Goal: Information Seeking & Learning: Learn about a topic

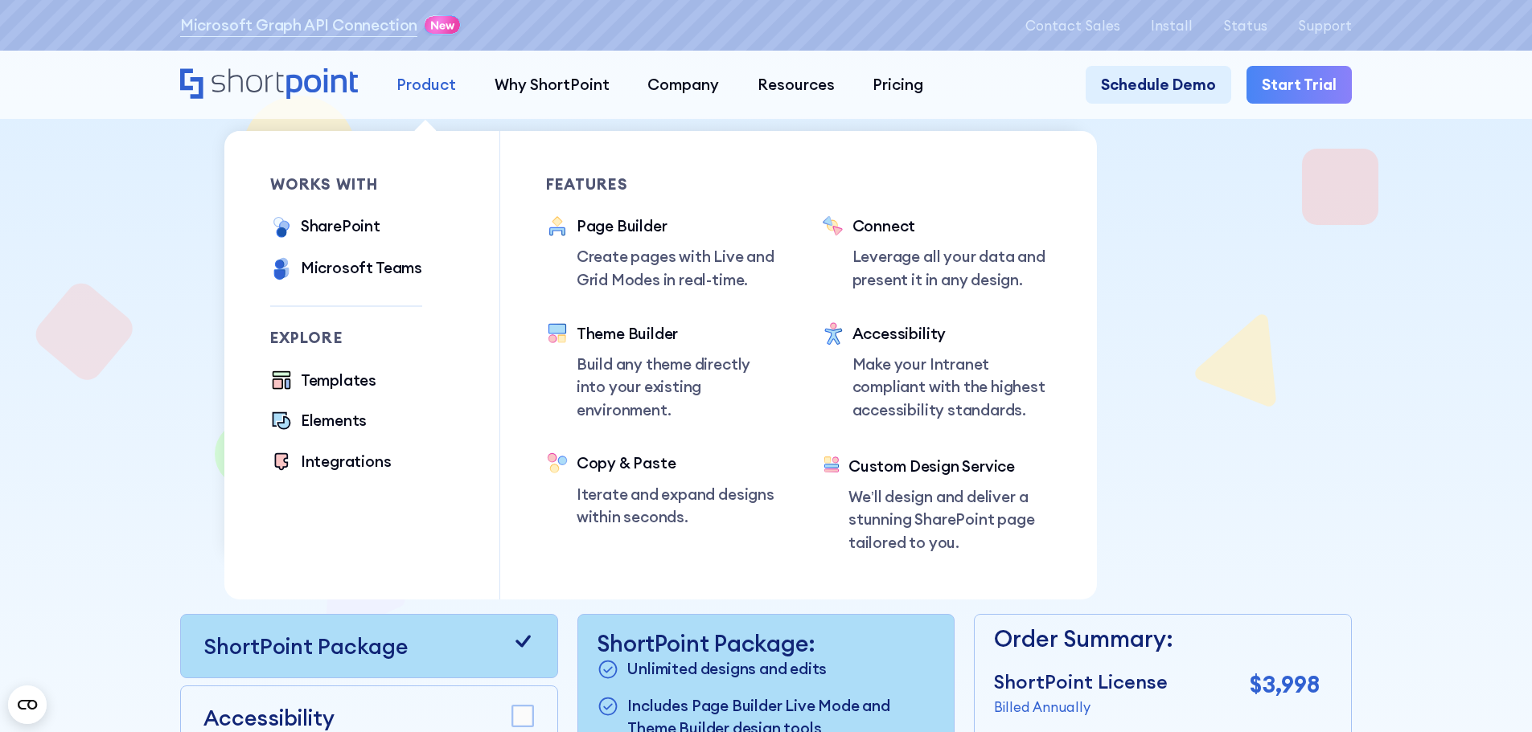
click at [443, 90] on div "Product" at bounding box center [425, 84] width 59 height 23
click at [329, 388] on div "Templates" at bounding box center [339, 380] width 76 height 23
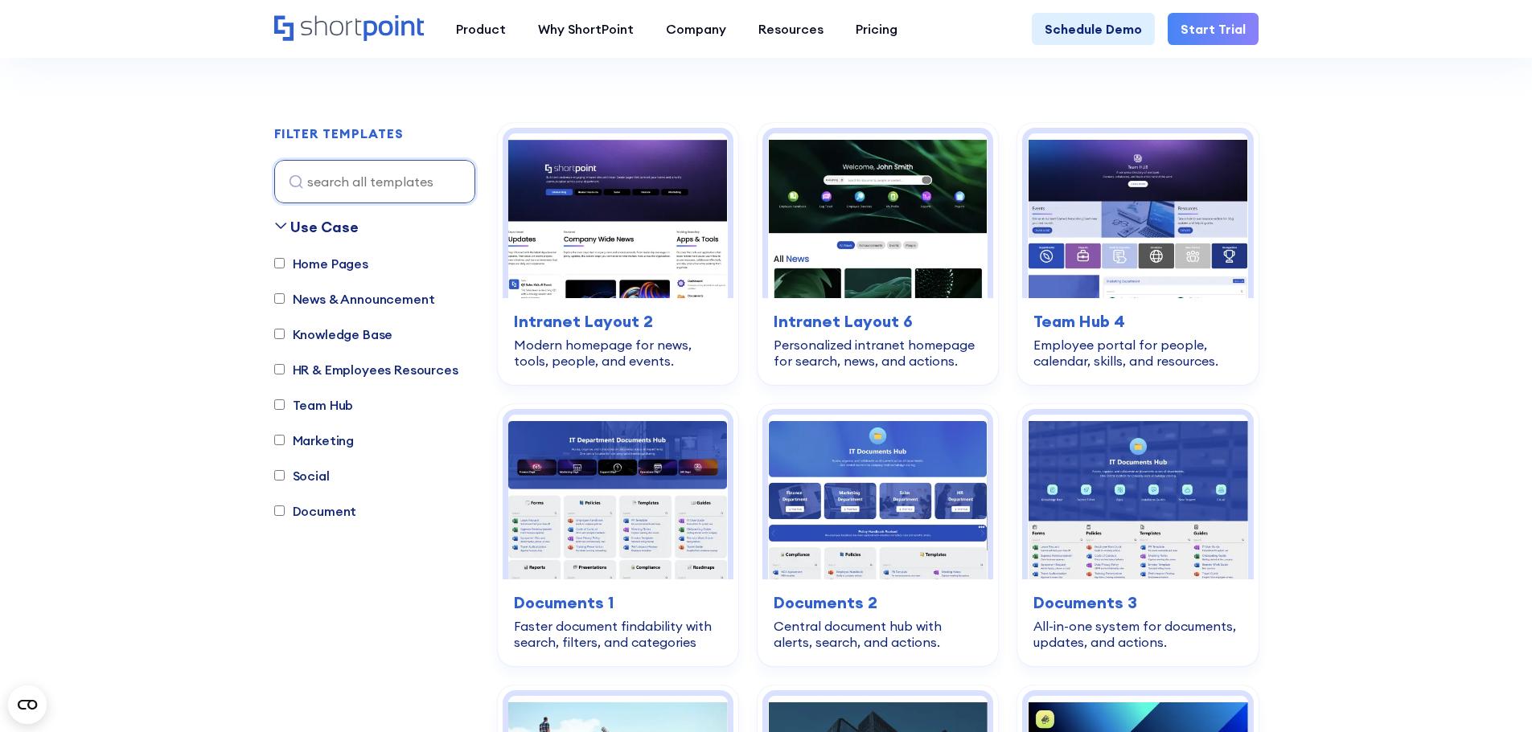
scroll to position [402, 0]
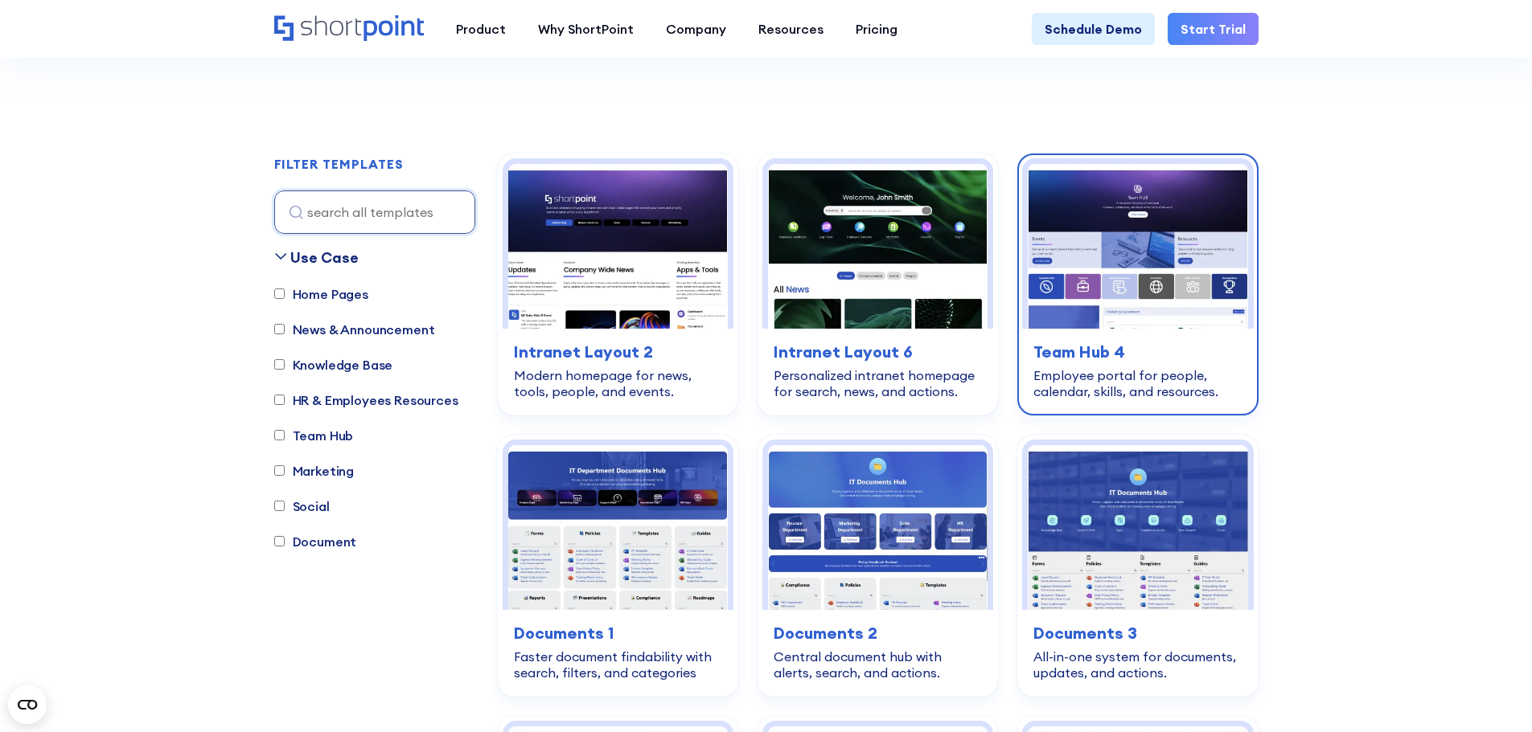
click at [1087, 365] on div "team-hub Team Hub 4 Employee portal for people, calendar, skills, and resources." at bounding box center [1137, 370] width 231 height 82
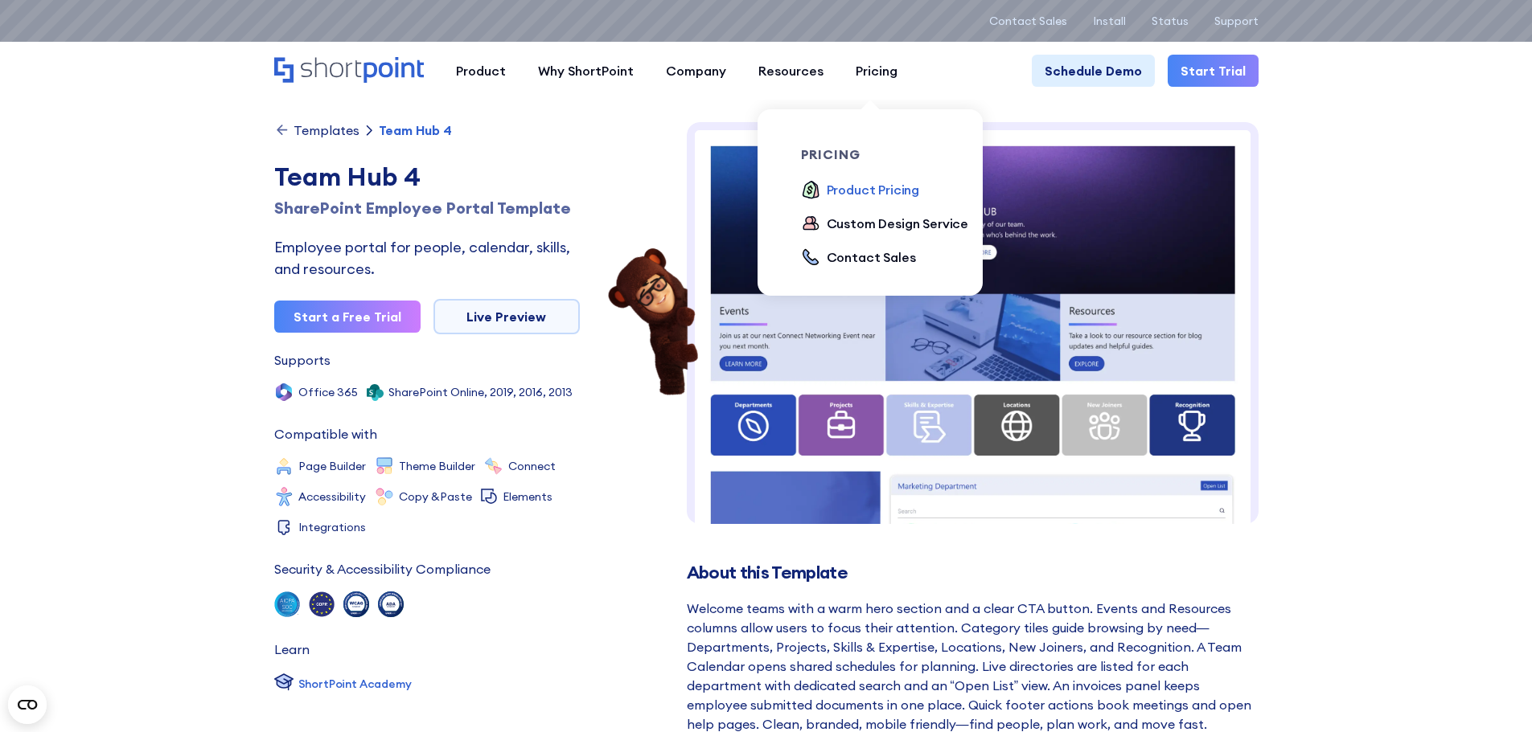
click at [860, 184] on div "Product Pricing" at bounding box center [873, 189] width 93 height 19
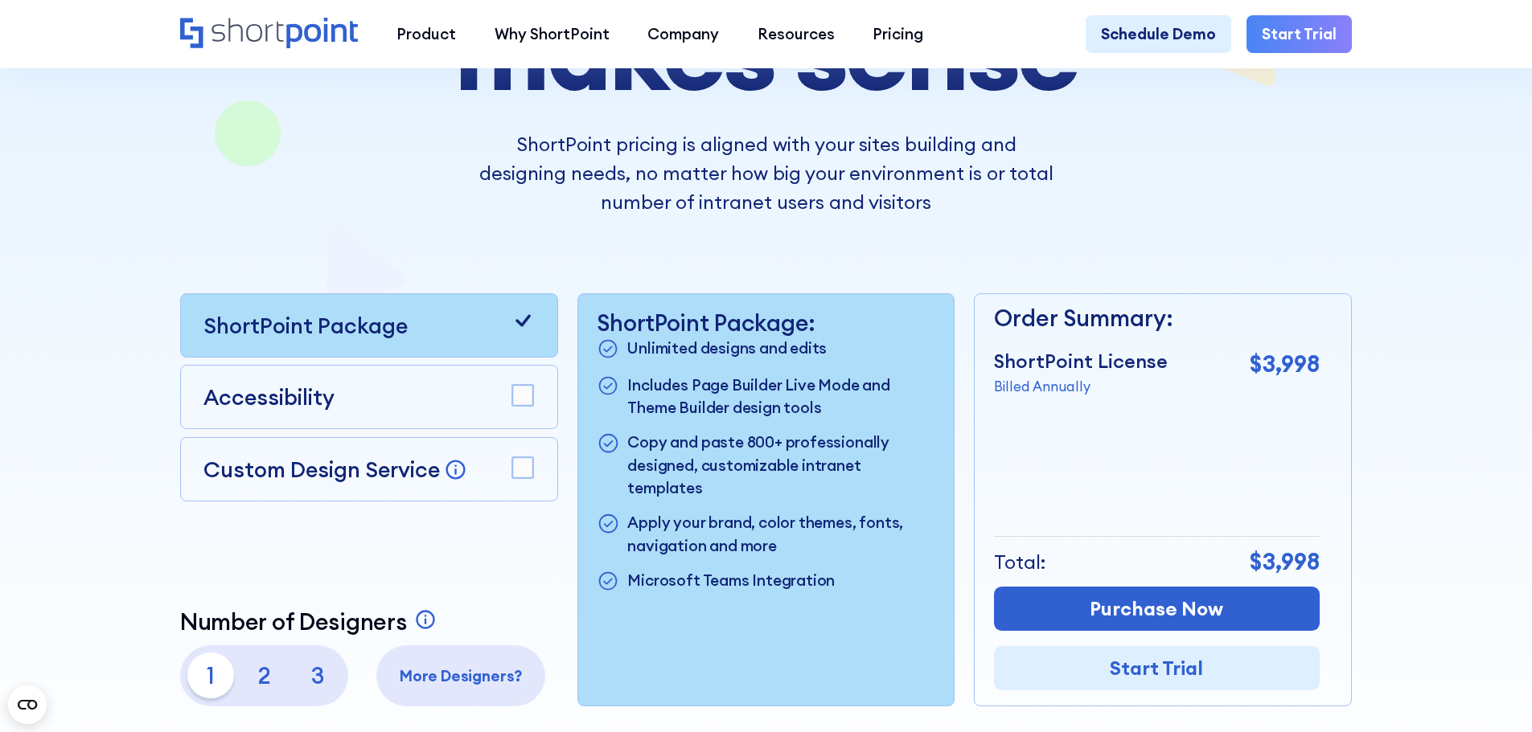
scroll to position [322, 0]
click at [512, 405] on rect at bounding box center [522, 395] width 21 height 21
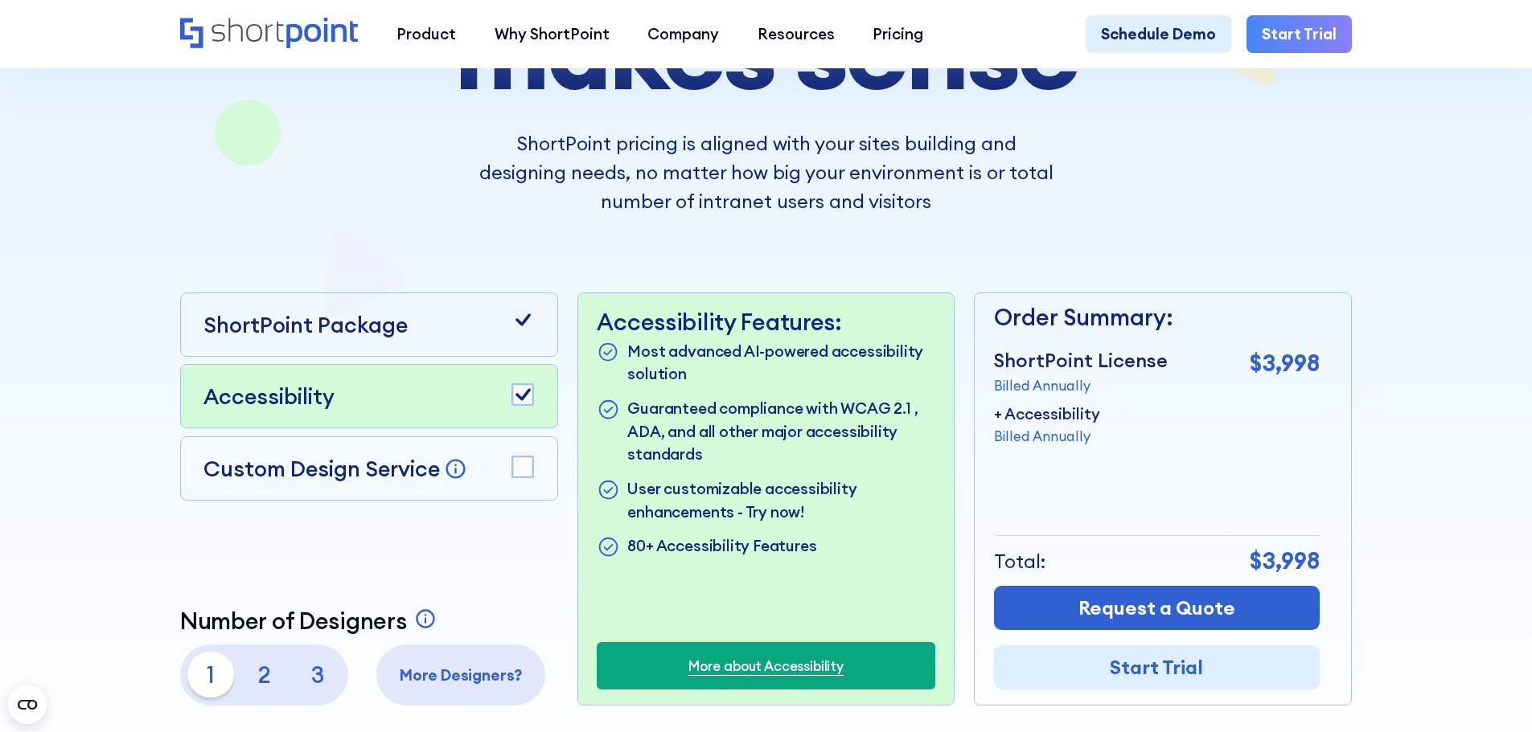
click at [524, 462] on icon at bounding box center [522, 467] width 23 height 23
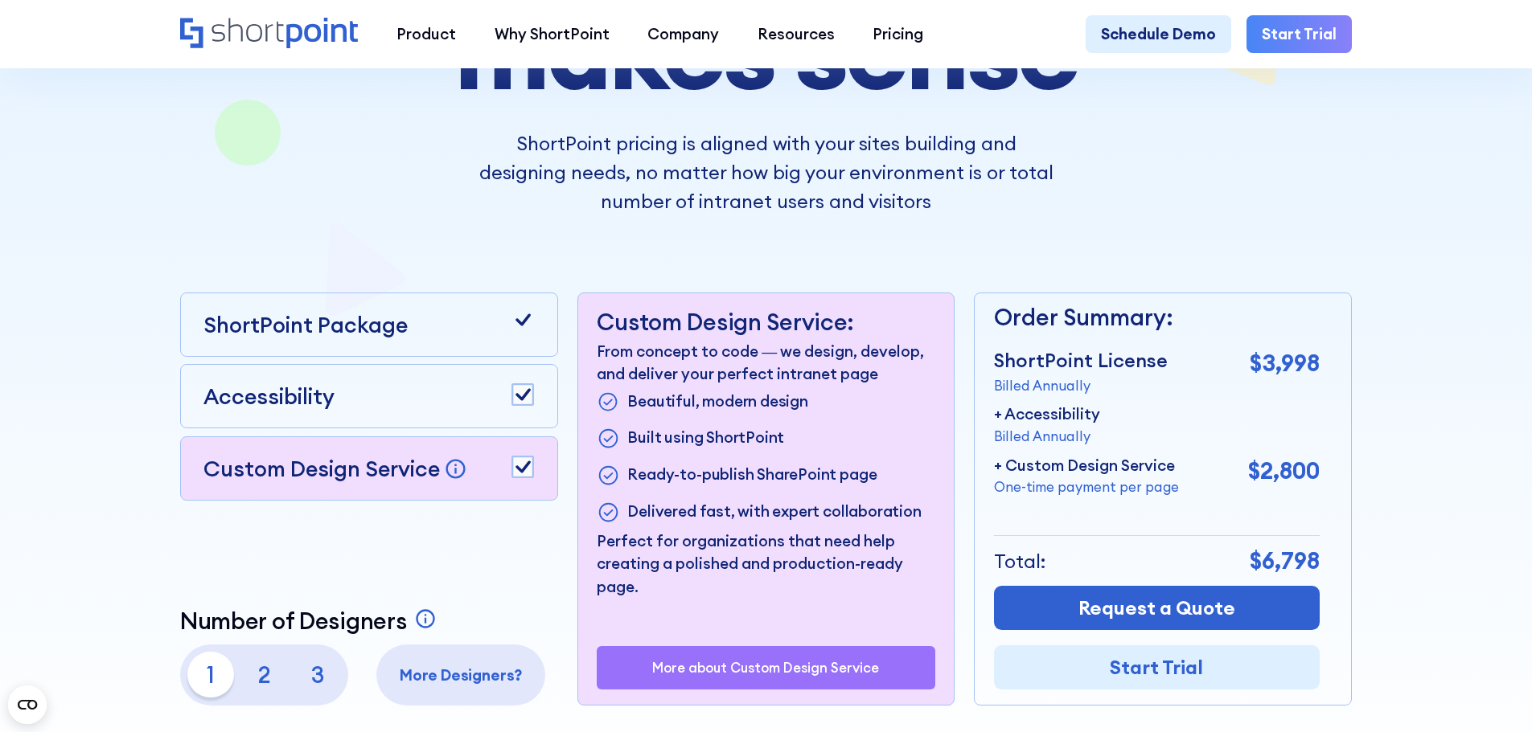
click at [515, 338] on div at bounding box center [522, 325] width 23 height 32
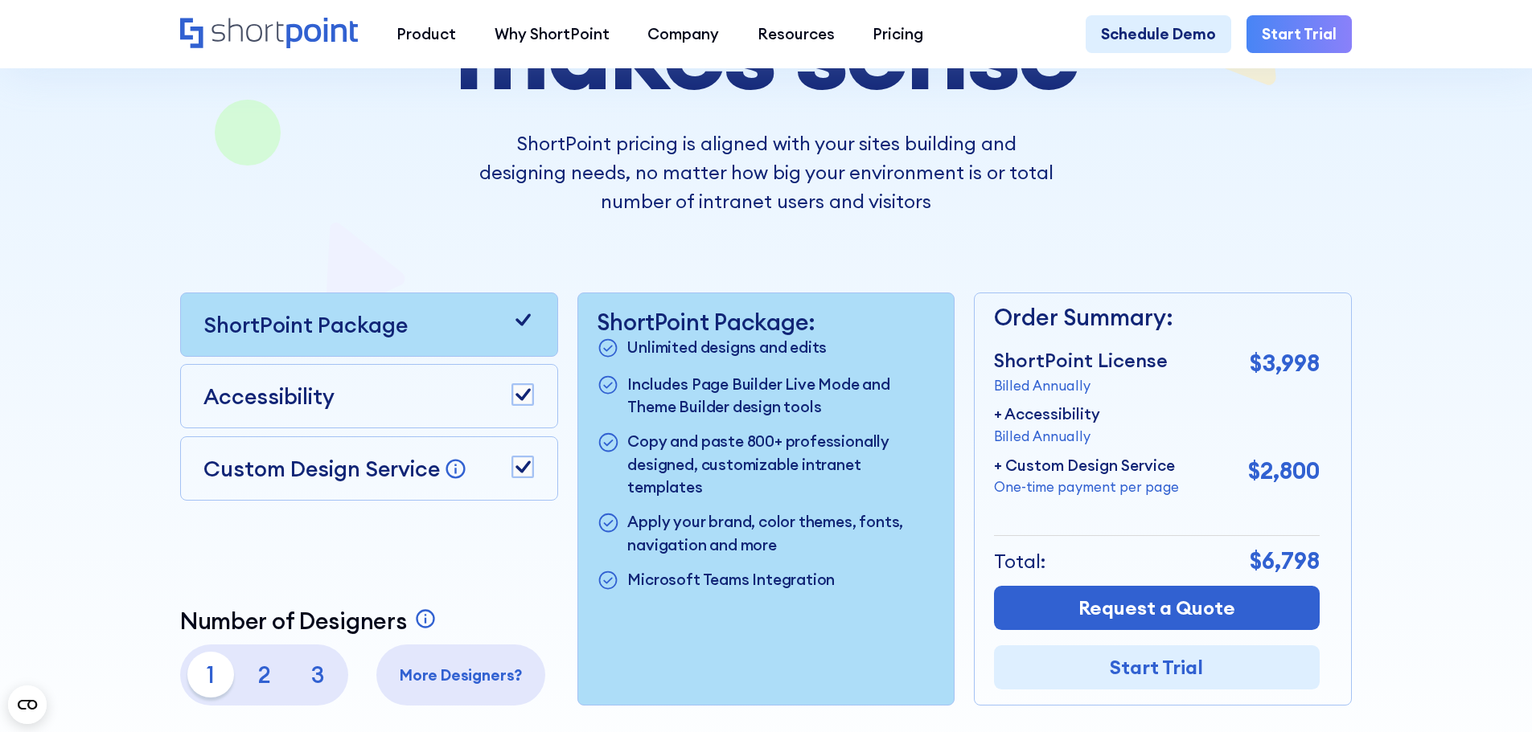
click at [520, 400] on rect at bounding box center [522, 395] width 21 height 21
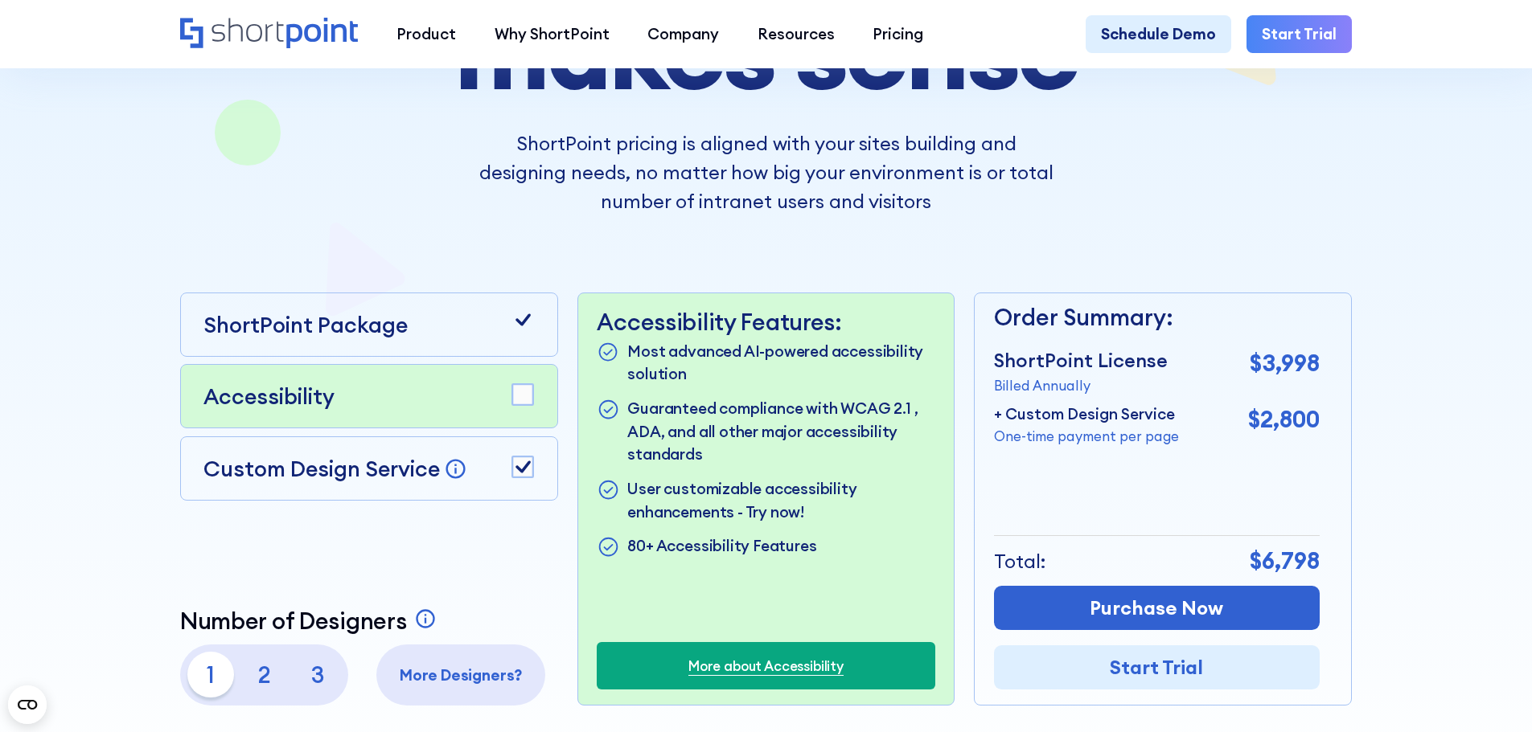
click at [517, 464] on rect at bounding box center [522, 467] width 21 height 21
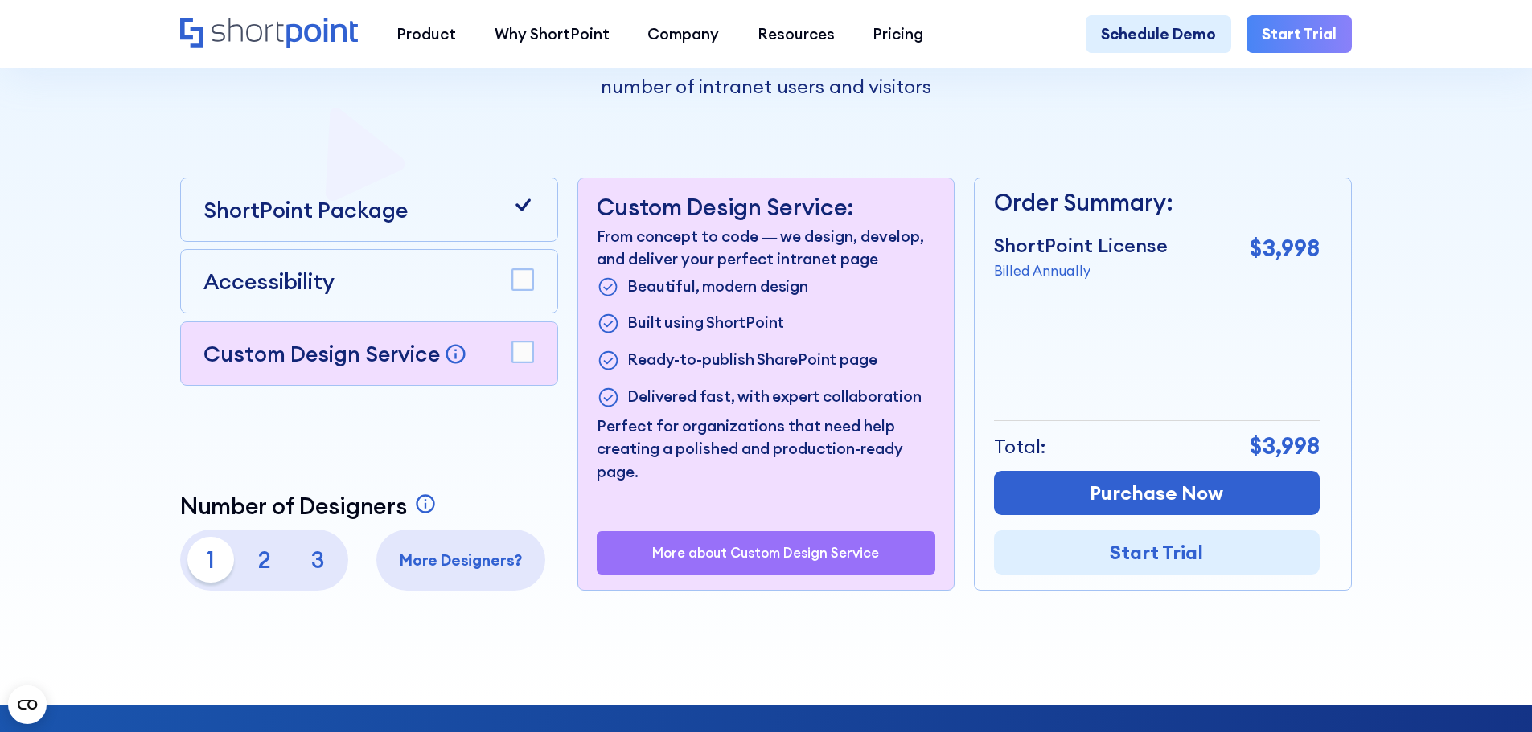
scroll to position [402, 0]
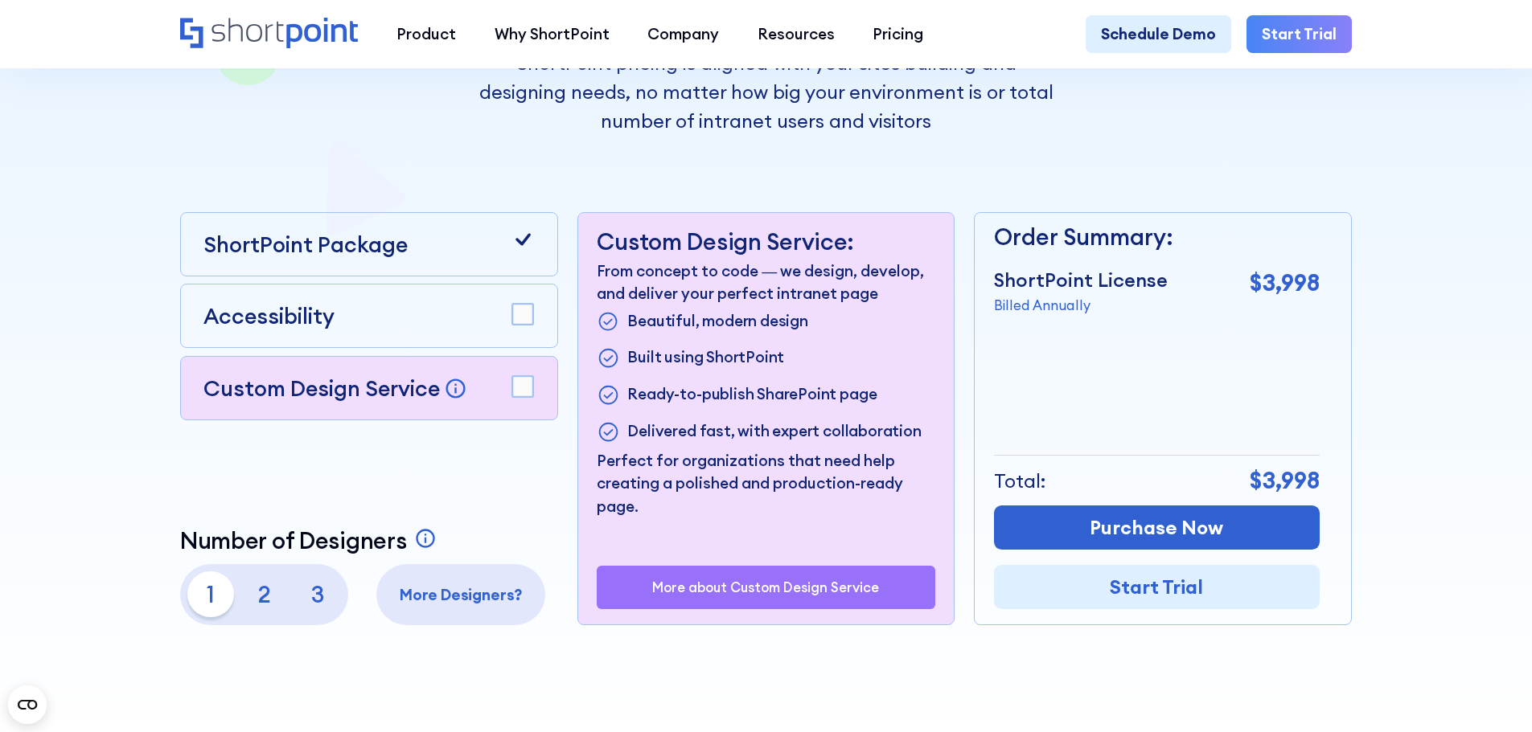
click at [316, 607] on p "3" at bounding box center [318, 595] width 46 height 46
click at [203, 607] on p "1" at bounding box center [210, 595] width 46 height 46
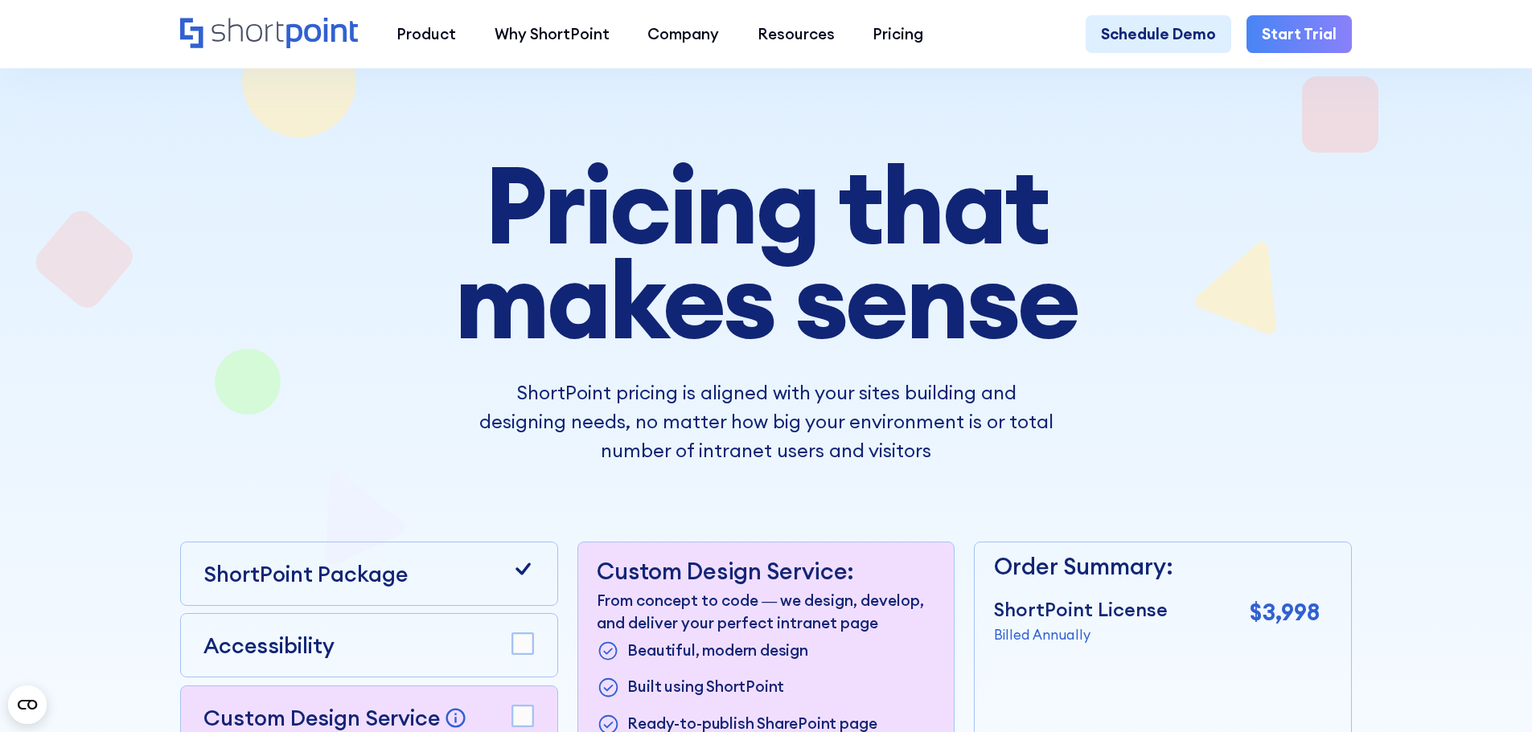
scroll to position [0, 0]
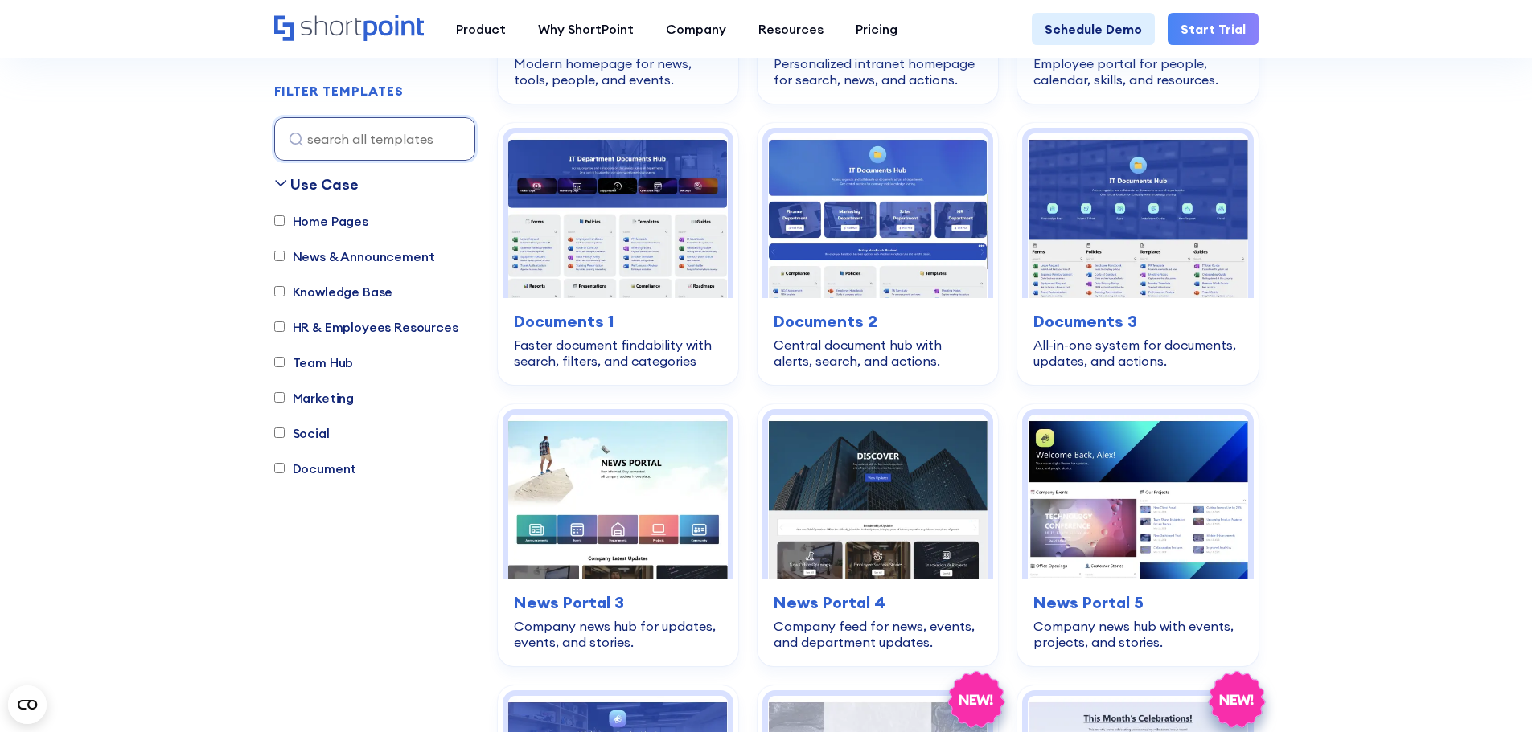
scroll to position [724, 0]
